Goal: Task Accomplishment & Management: Manage account settings

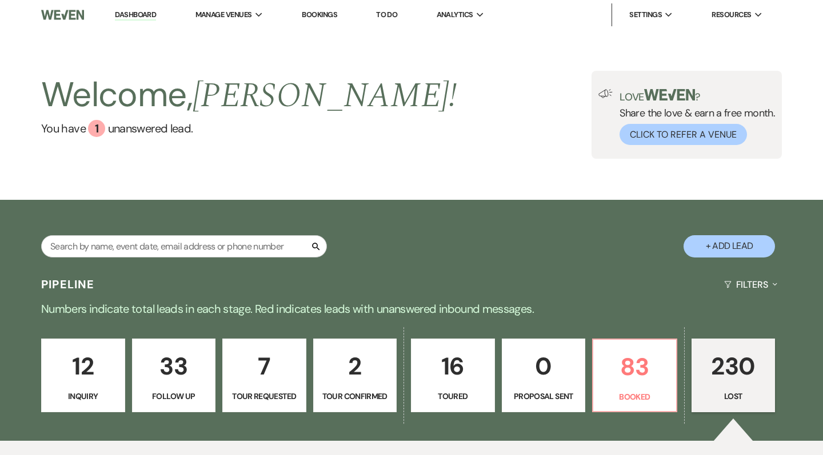
select select "8"
select select "10"
select select "8"
select select "10"
select select "8"
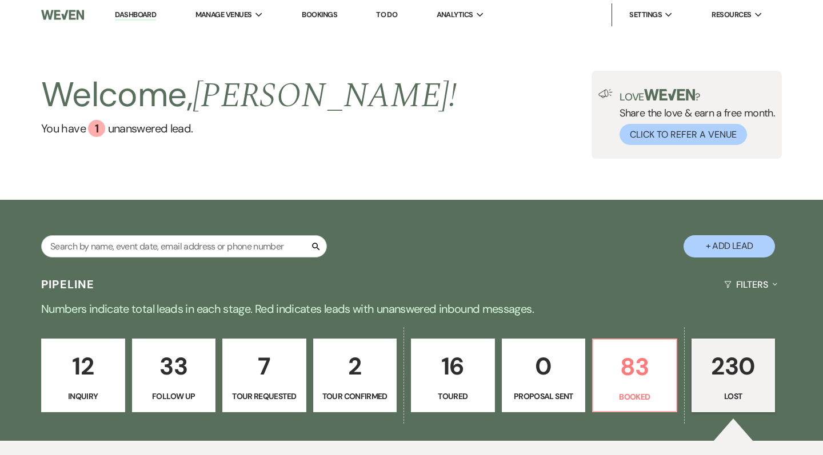
select select "8"
select select "5"
select select "8"
select select "5"
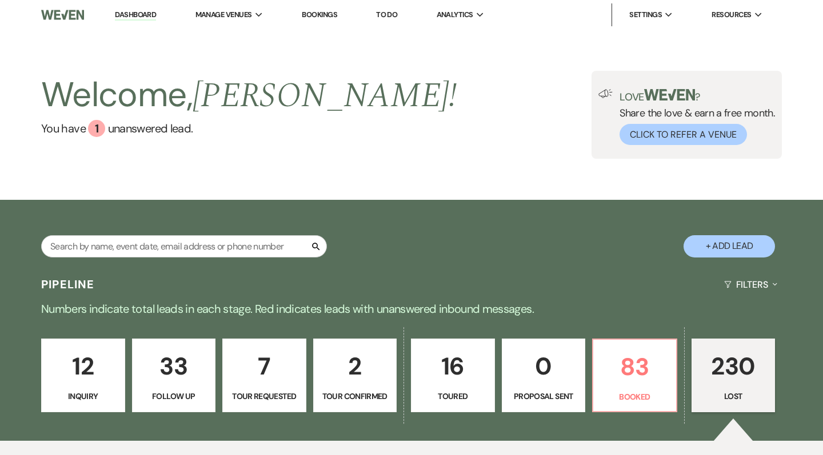
select select "8"
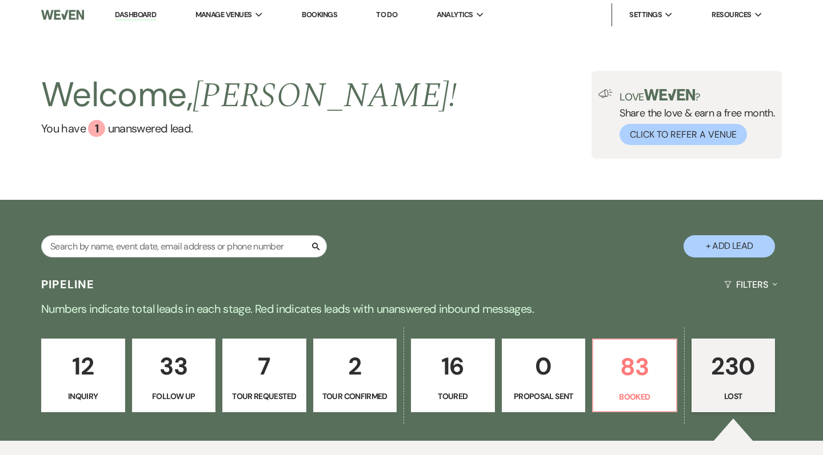
select select "5"
select select "8"
select select "10"
select select "8"
select select "5"
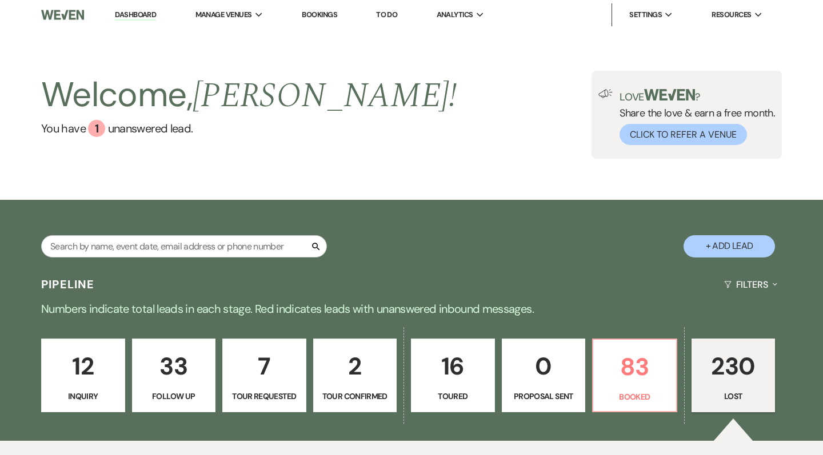
select select "8"
select select "5"
select select "8"
select select "5"
select select "8"
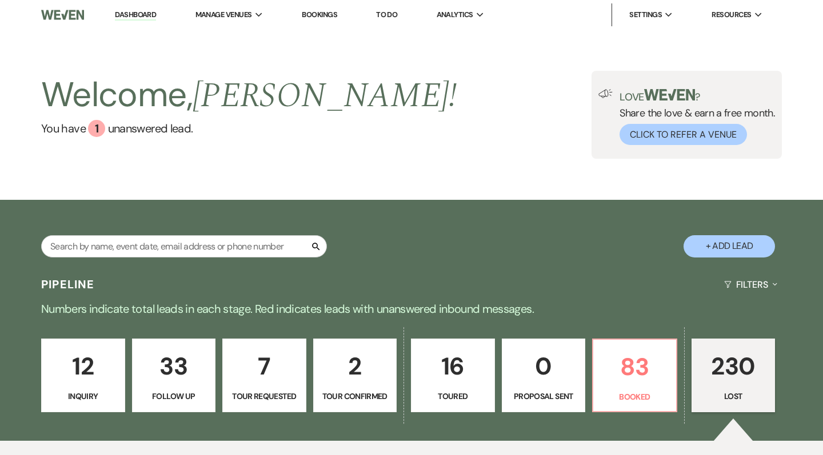
select select "5"
select select "8"
select select "5"
select select "8"
select select "5"
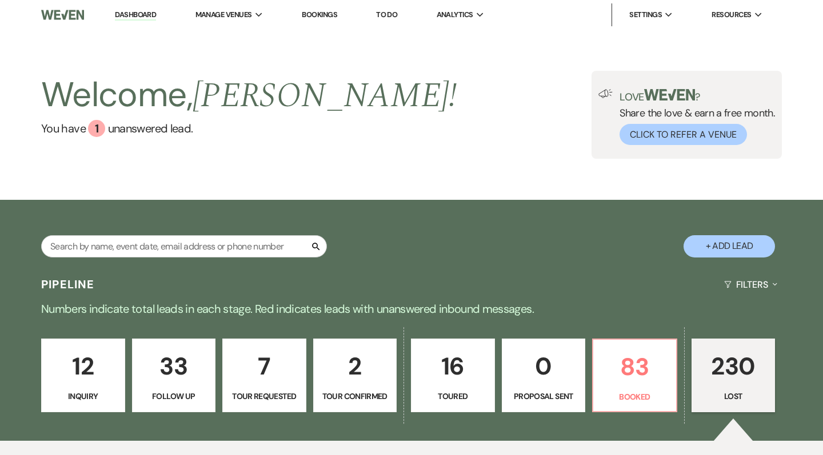
select select "8"
select select "11"
select select "8"
select select "5"
select select "8"
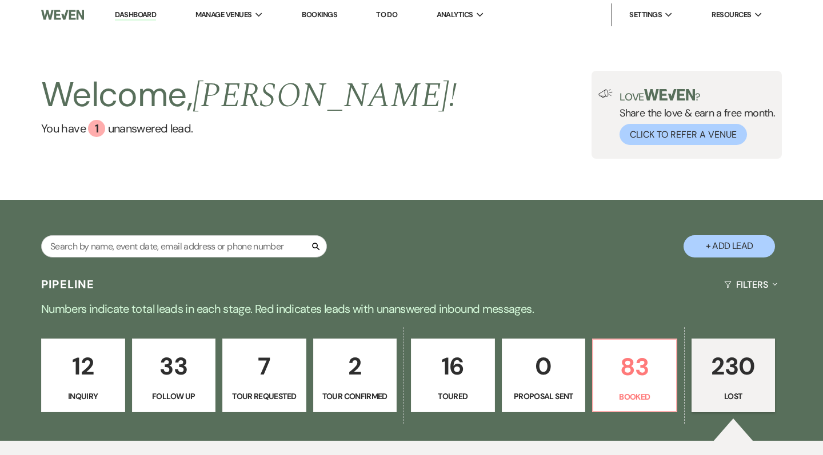
select select "7"
select select "8"
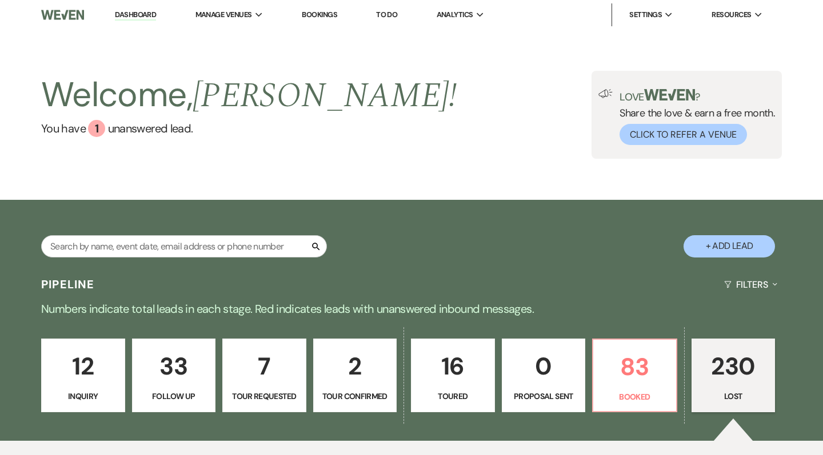
select select "8"
select select "7"
select select "8"
select select "5"
select select "8"
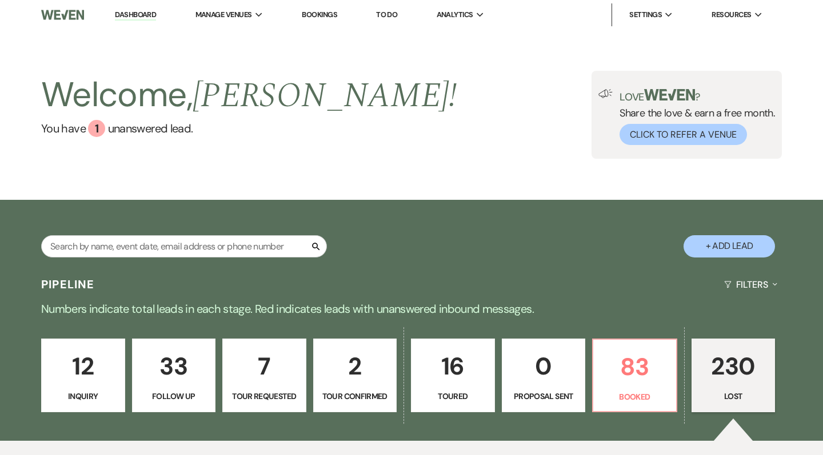
select select "5"
select select "8"
select select "7"
select select "8"
select select "5"
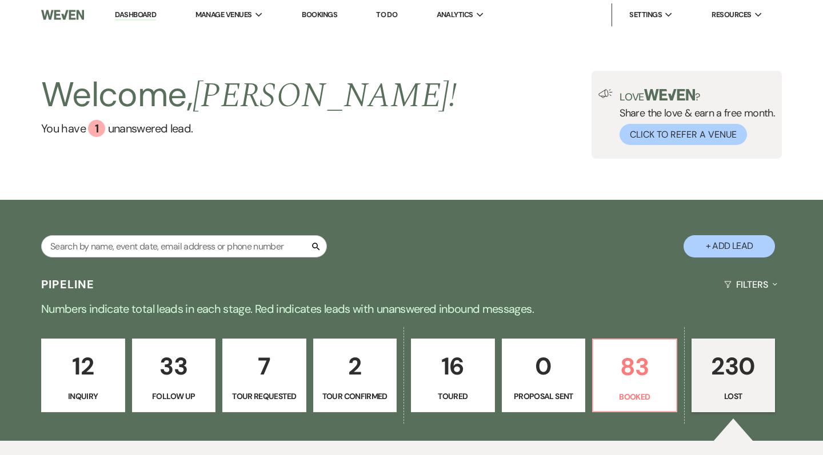
select select "8"
select select "11"
select select "8"
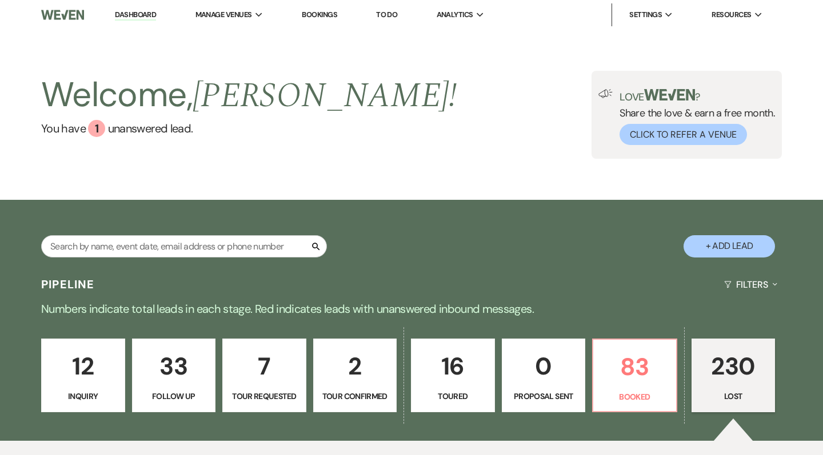
select select "5"
select select "8"
select select "7"
select select "8"
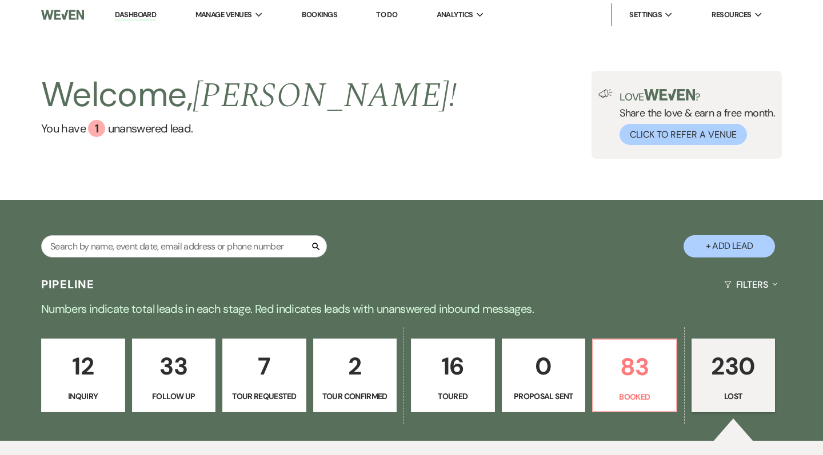
select select "8"
select select "5"
select select "8"
select select "5"
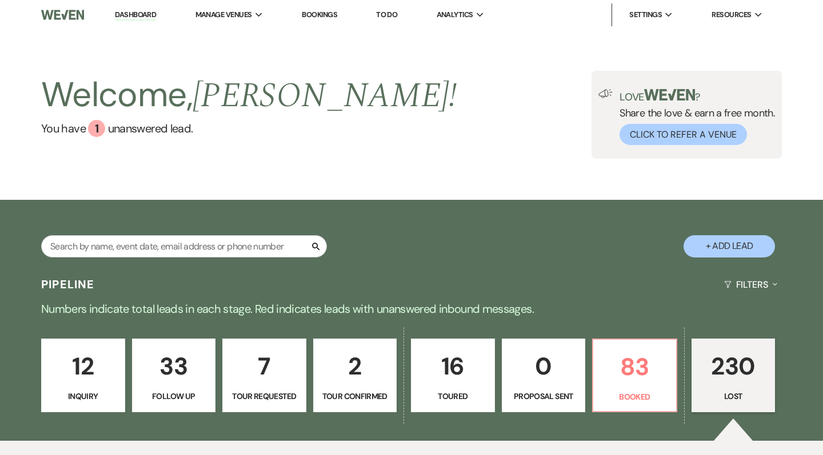
select select "8"
select select "5"
select select "8"
select select "5"
select select "8"
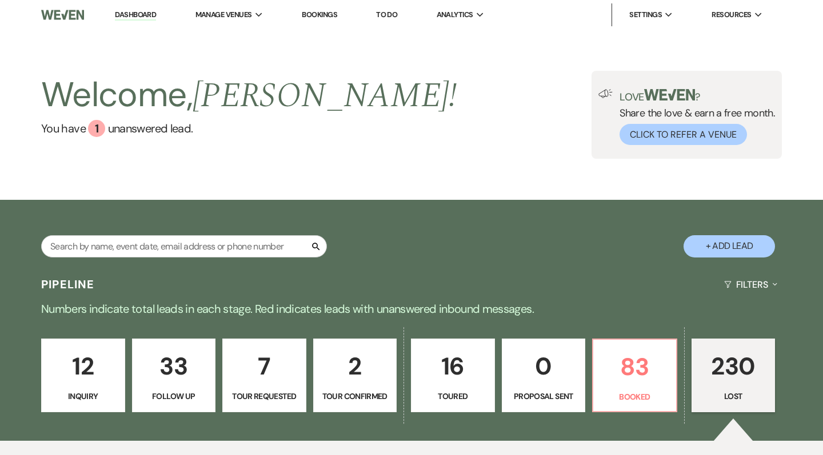
select select "5"
select select "8"
select select "5"
select select "8"
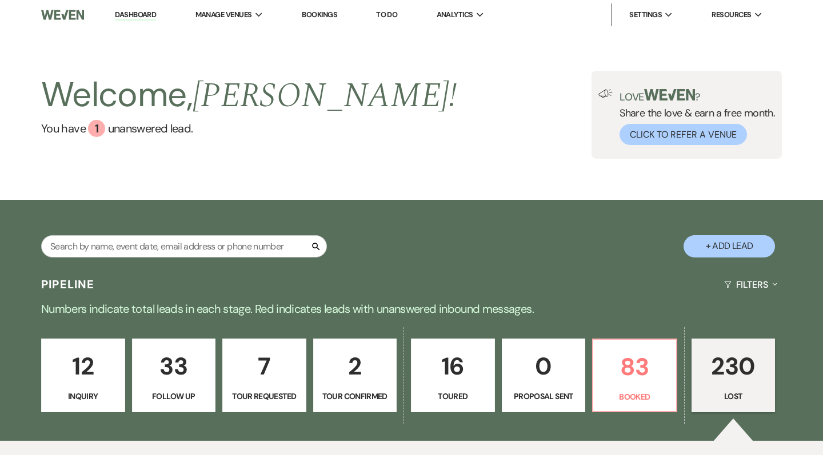
select select "5"
select select "8"
select select "6"
select select "8"
select select "5"
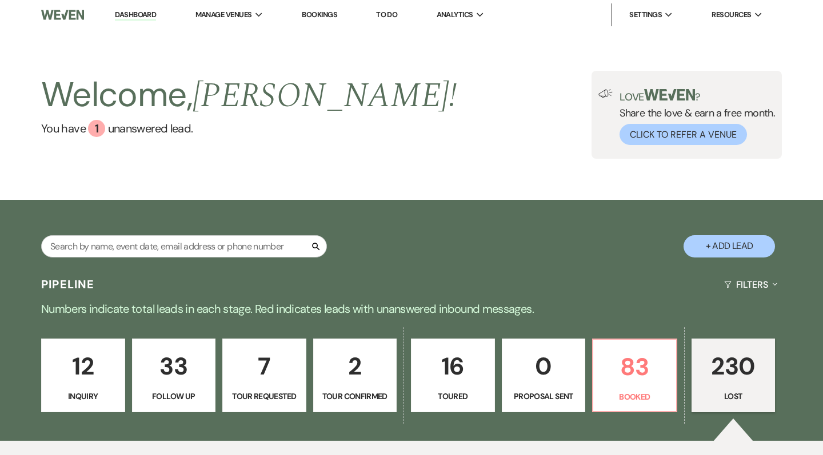
select select "8"
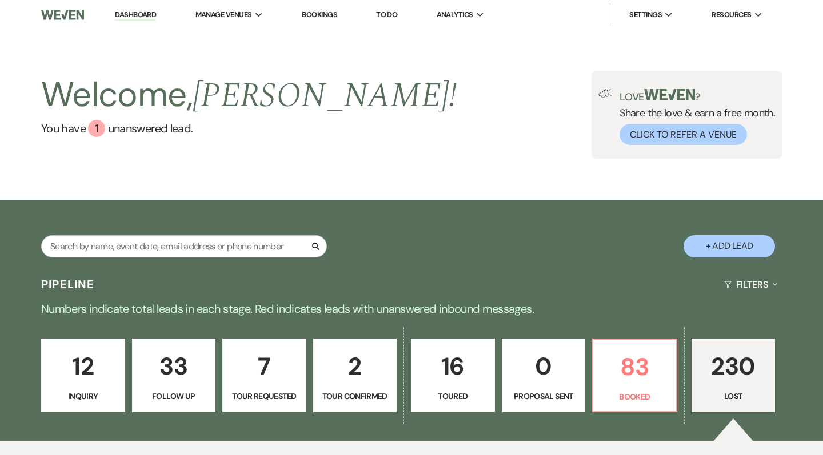
select select "1"
select select "8"
select select "5"
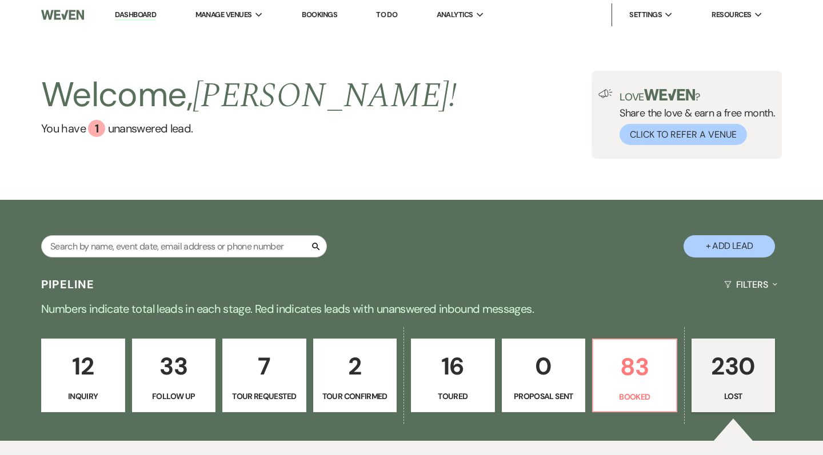
select select "8"
select select "1"
select select "8"
select select "6"
select select "8"
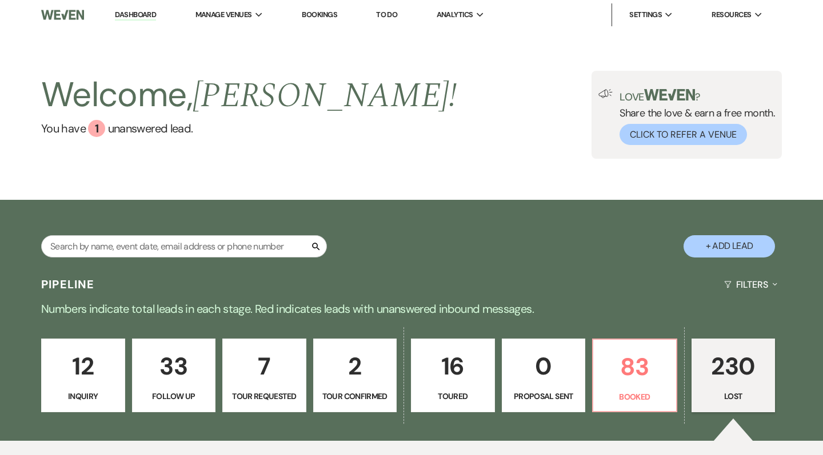
select select "5"
select select "8"
select select "6"
select select "8"
select select "5"
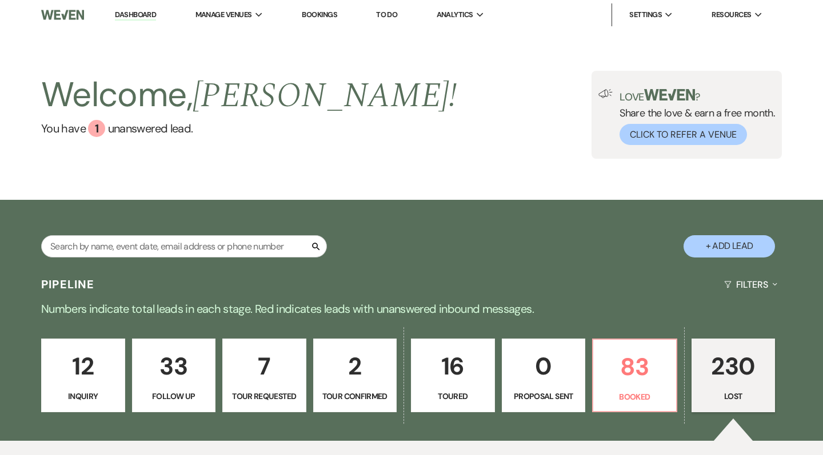
select select "8"
select select "1"
select select "8"
select select "6"
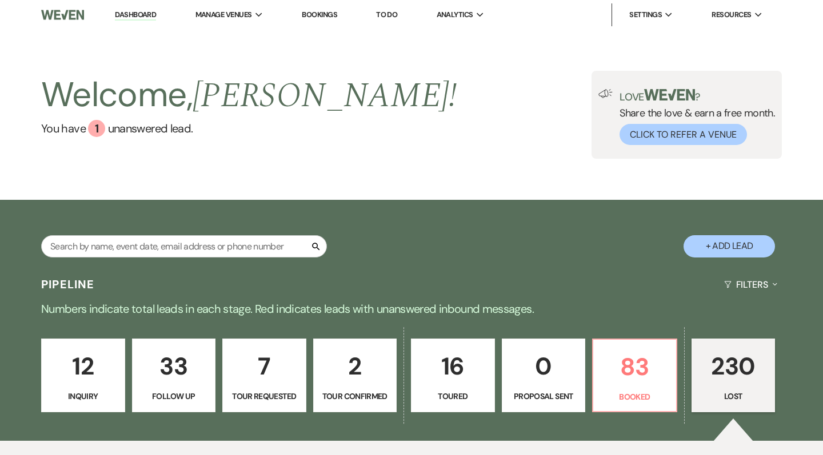
select select "8"
select select "5"
select select "8"
select select "5"
select select "8"
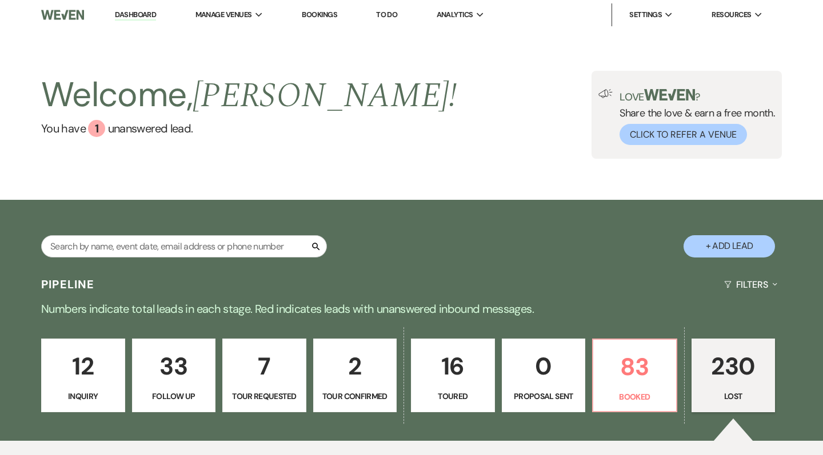
select select "7"
select select "8"
select select "9"
select select "8"
select select "1"
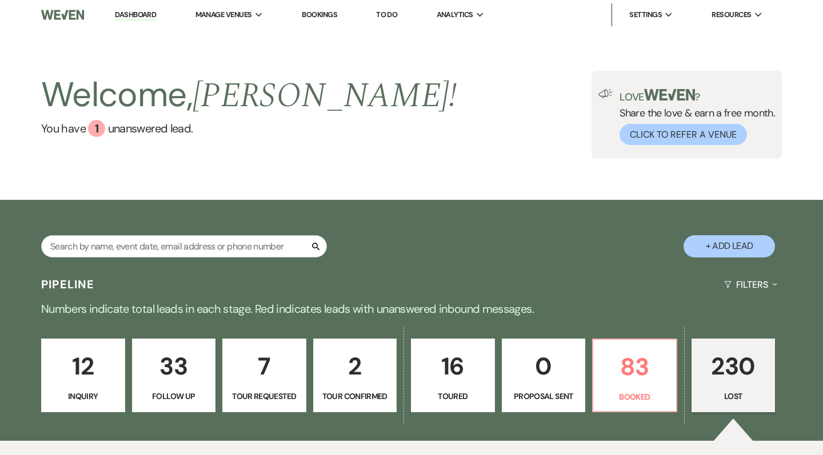
select select "8"
select select "5"
select select "8"
select select "6"
select select "8"
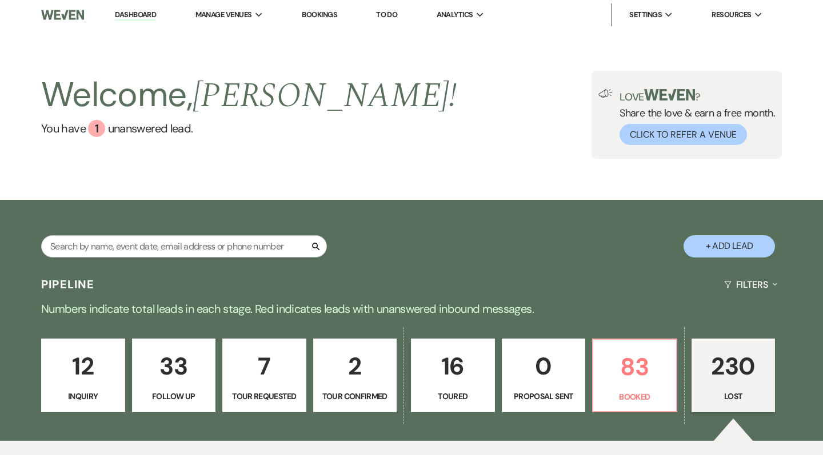
select select "11"
select select "8"
select select "6"
select select "8"
select select "9"
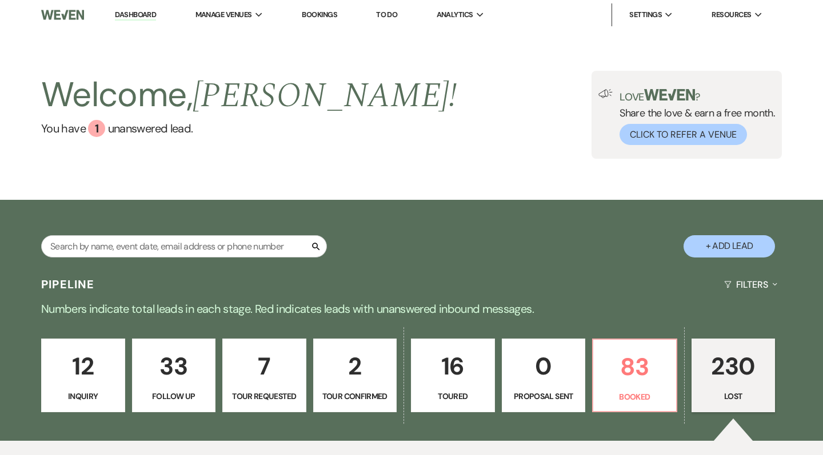
select select "8"
select select "5"
select select "8"
select select "5"
select select "8"
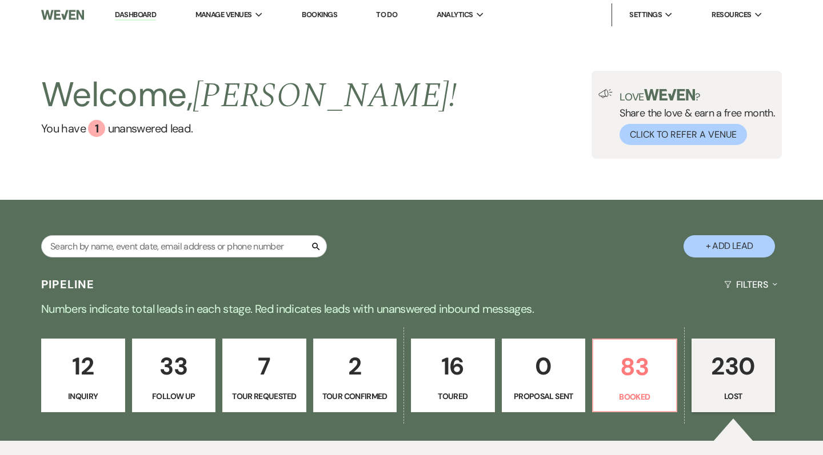
select select "6"
select select "8"
select select "5"
select select "8"
select select "6"
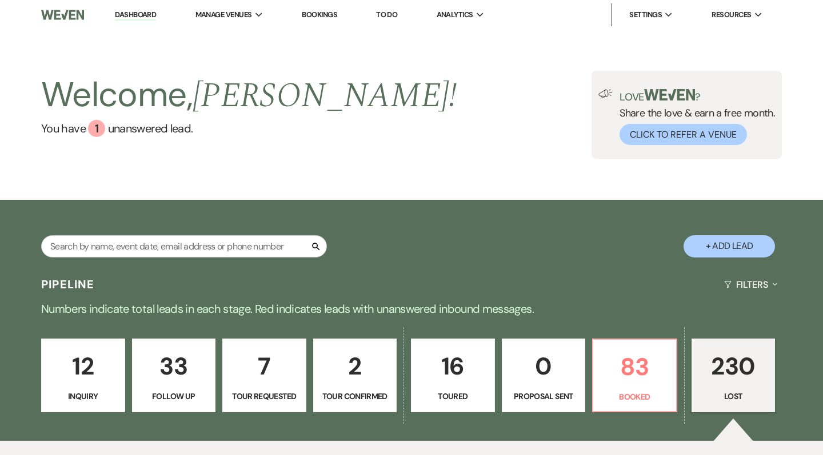
select select "8"
select select "5"
select select "8"
select select "6"
select select "8"
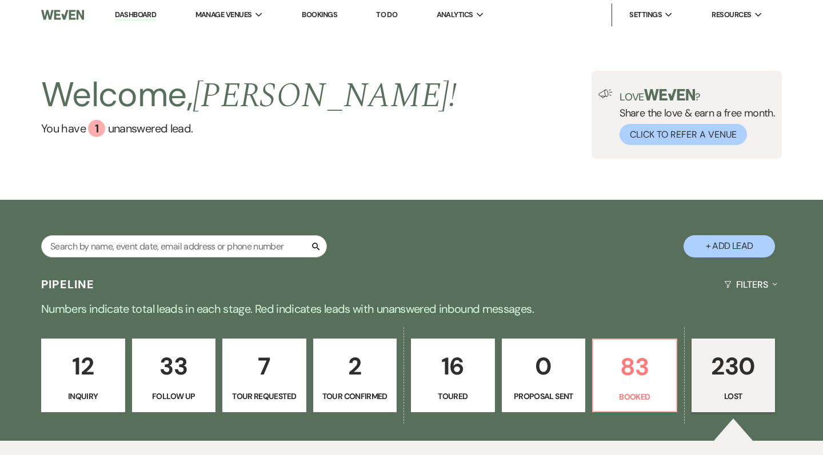
select select "5"
select select "8"
select select "6"
select select "8"
select select "5"
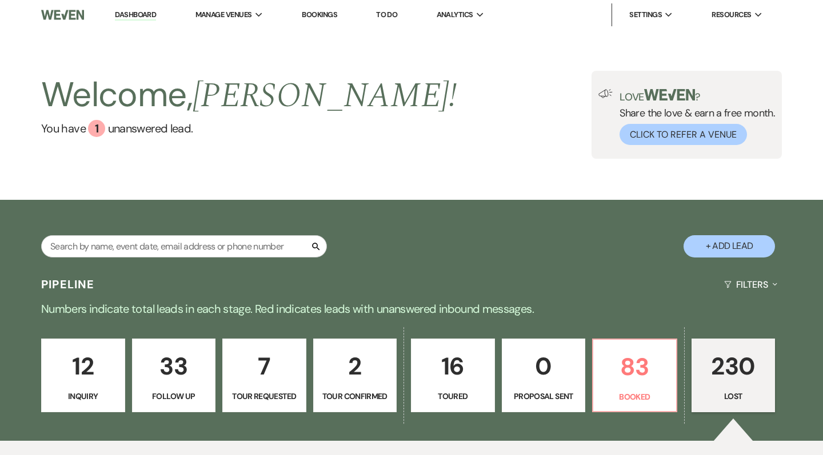
select select "8"
select select "5"
select select "8"
select select "1"
select select "8"
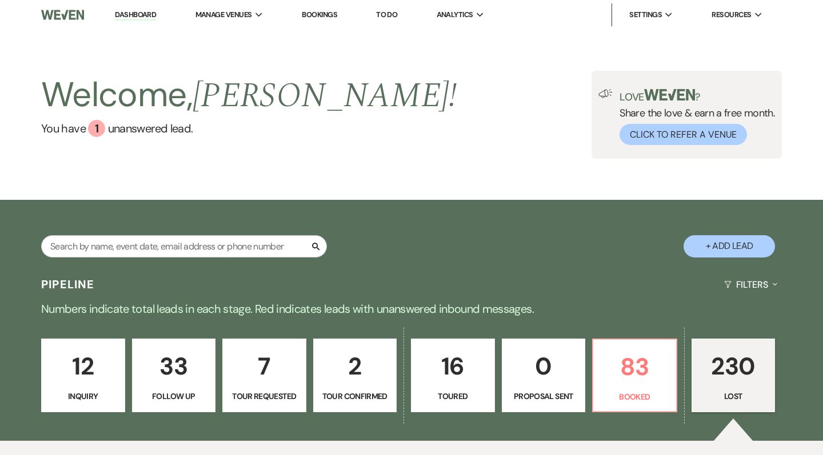
select select "8"
select select "5"
select select "8"
select select "5"
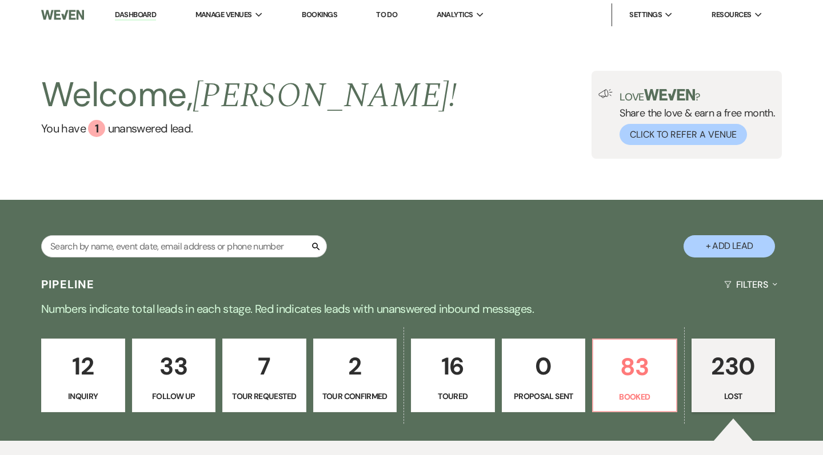
select select "8"
select select "1"
select select "8"
select select "9"
select select "8"
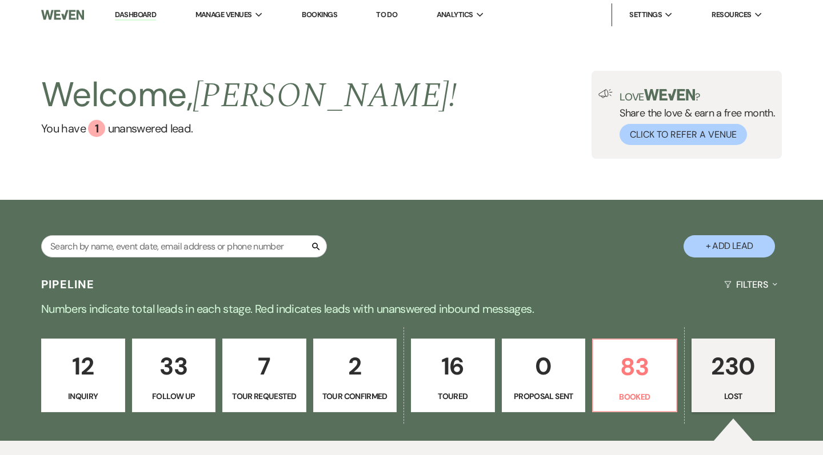
select select "5"
select select "8"
select select "1"
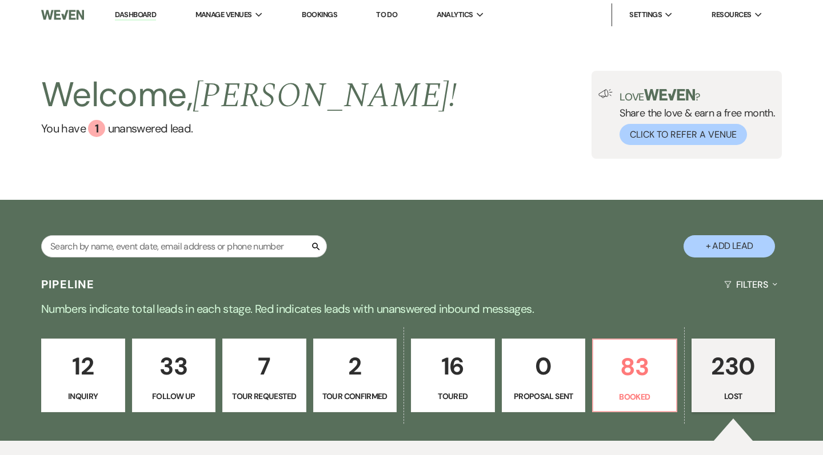
select select "8"
select select "5"
select select "8"
select select "5"
select select "8"
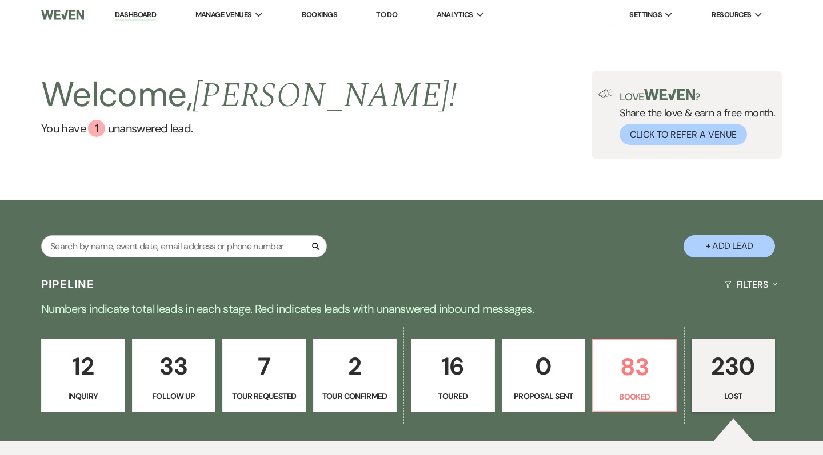
select select "5"
select select "8"
select select "1"
select select "8"
select select "1"
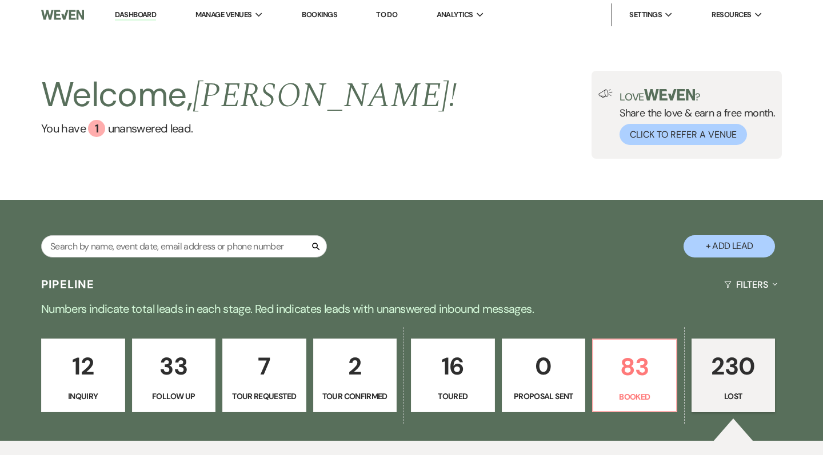
select select "8"
select select "5"
select select "8"
select select "11"
select select "8"
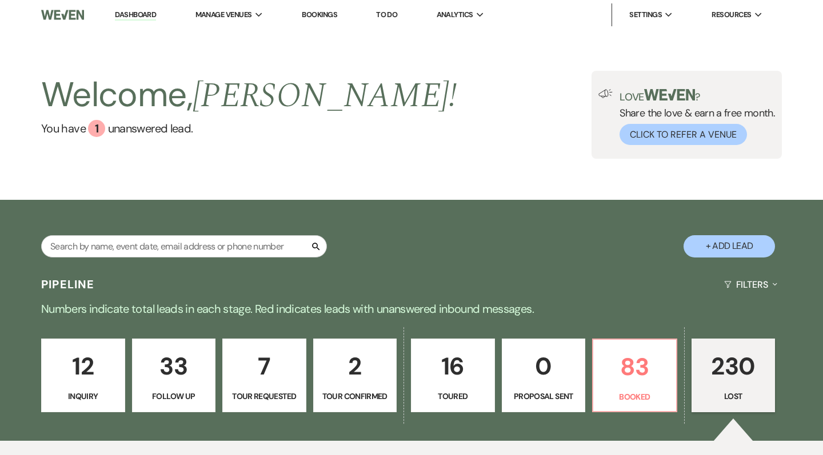
select select "11"
select select "8"
select select "10"
select select "8"
select select "1"
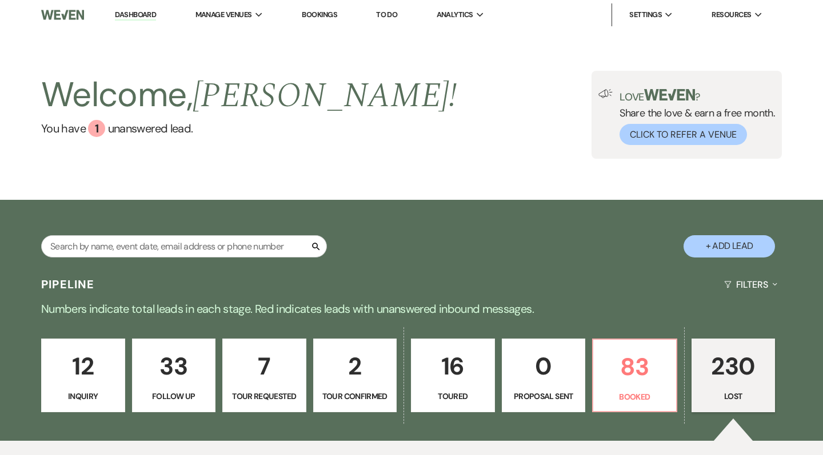
select select "8"
select select "5"
select select "8"
select select "5"
select select "8"
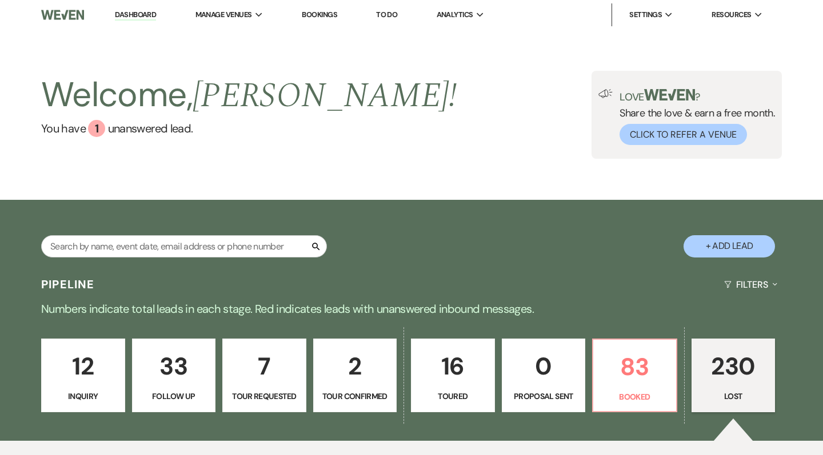
select select "5"
select select "8"
select select "5"
select select "8"
select select "5"
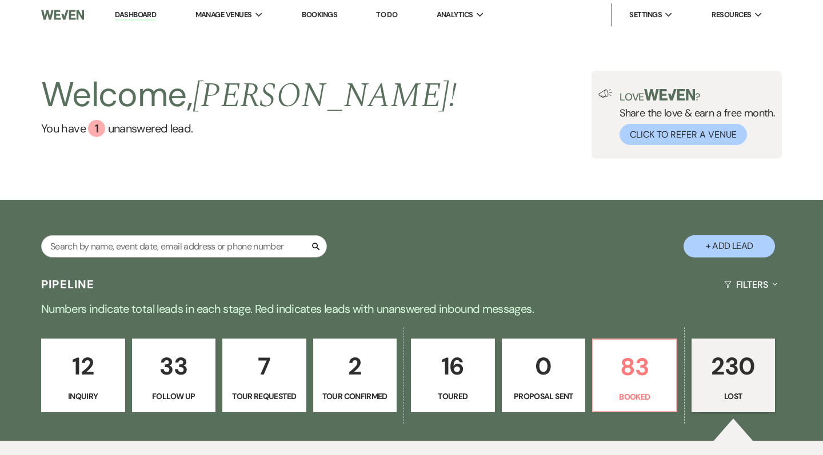
select select "8"
select select "5"
select select "8"
select select "5"
select select "8"
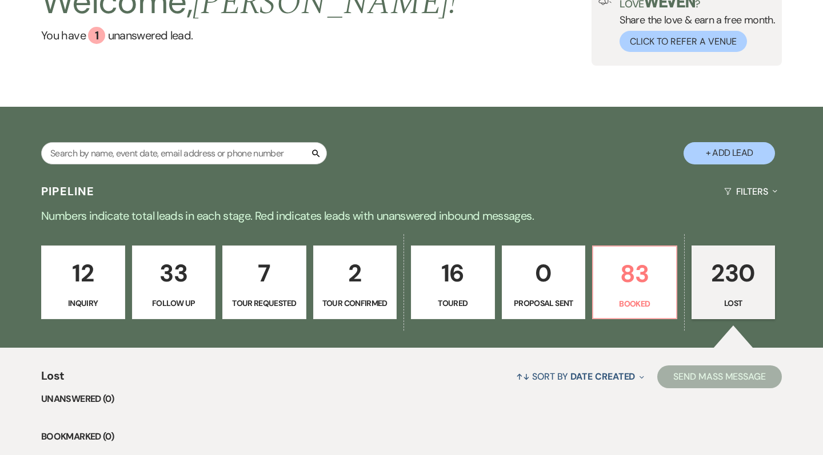
scroll to position [93, 0]
